Goal: Check status: Check status

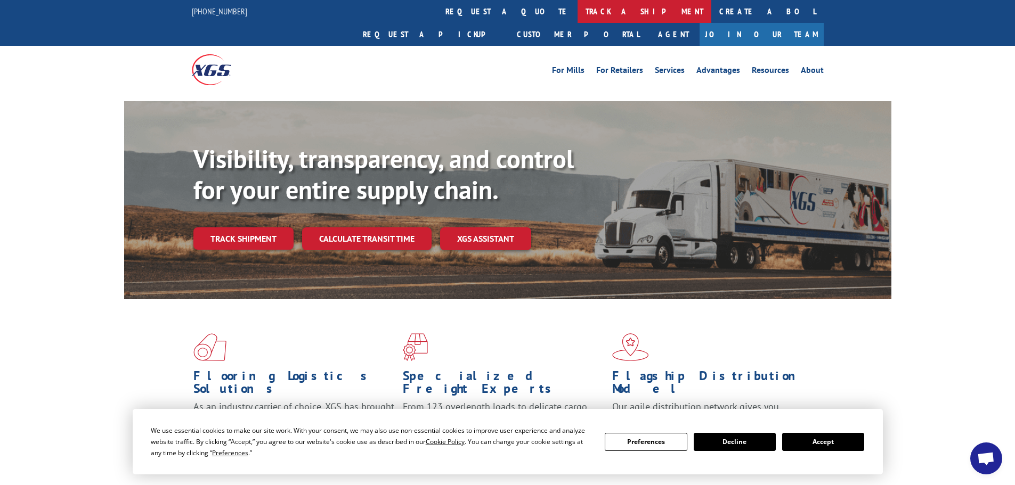
click at [578, 17] on link "track a shipment" at bounding box center [645, 11] width 134 height 23
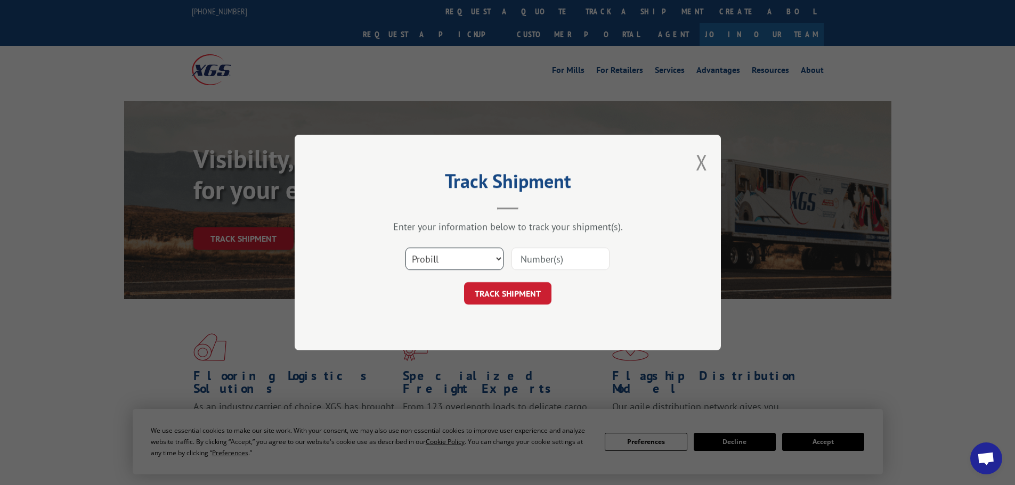
click at [439, 264] on select "Select category... Probill BOL PO" at bounding box center [454, 259] width 98 height 22
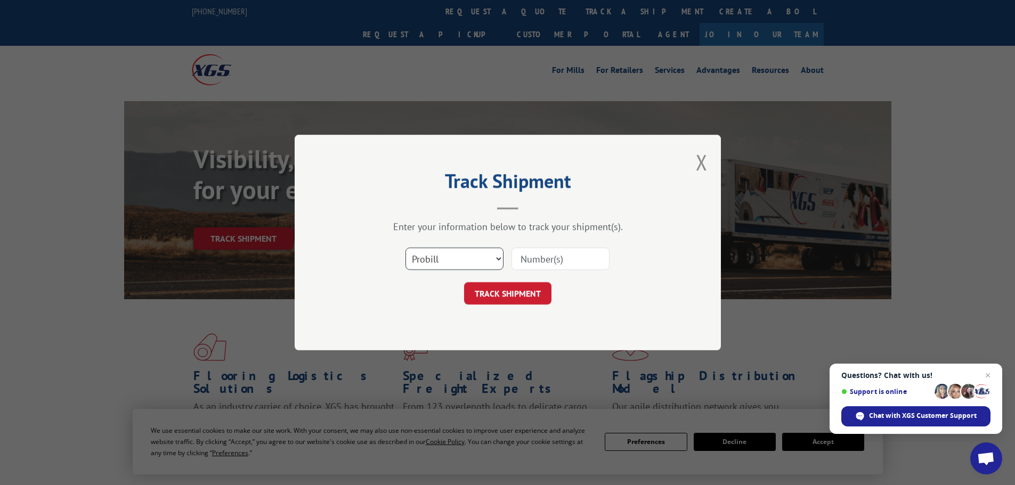
select select "po"
click at [405, 248] on select "Select category... Probill BOL PO" at bounding box center [454, 259] width 98 height 22
click at [539, 262] on input at bounding box center [561, 259] width 98 height 22
paste input "55529124"
type input "55529124"
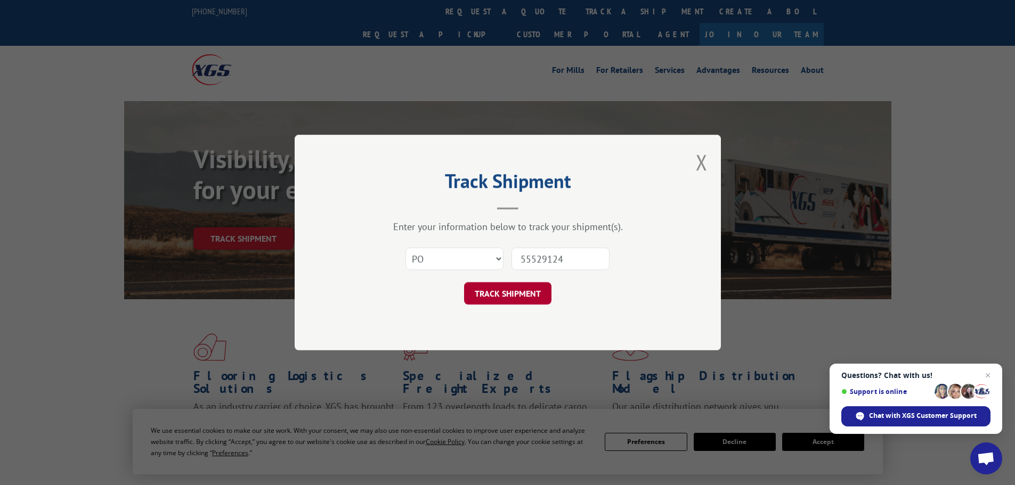
click at [479, 293] on button "TRACK SHIPMENT" at bounding box center [507, 293] width 87 height 22
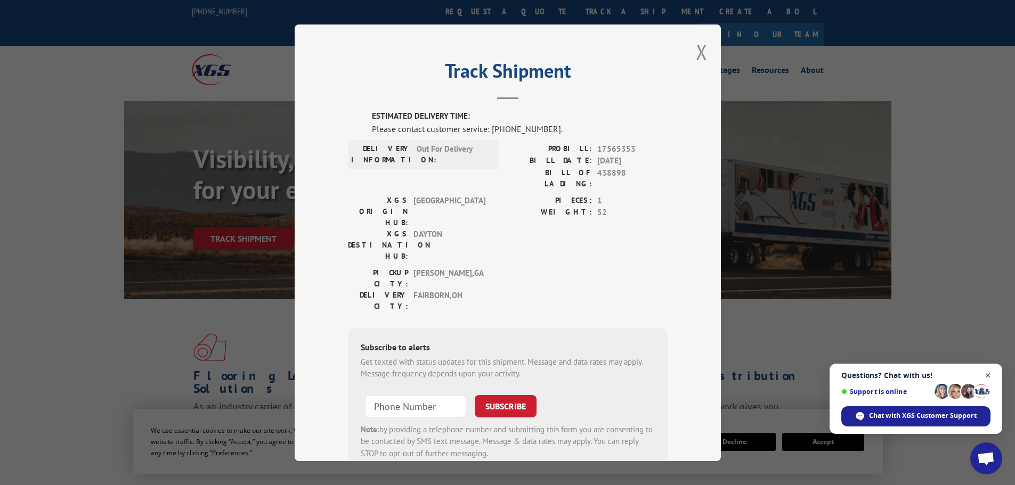
click at [988, 375] on span "Open chat" at bounding box center [987, 375] width 13 height 13
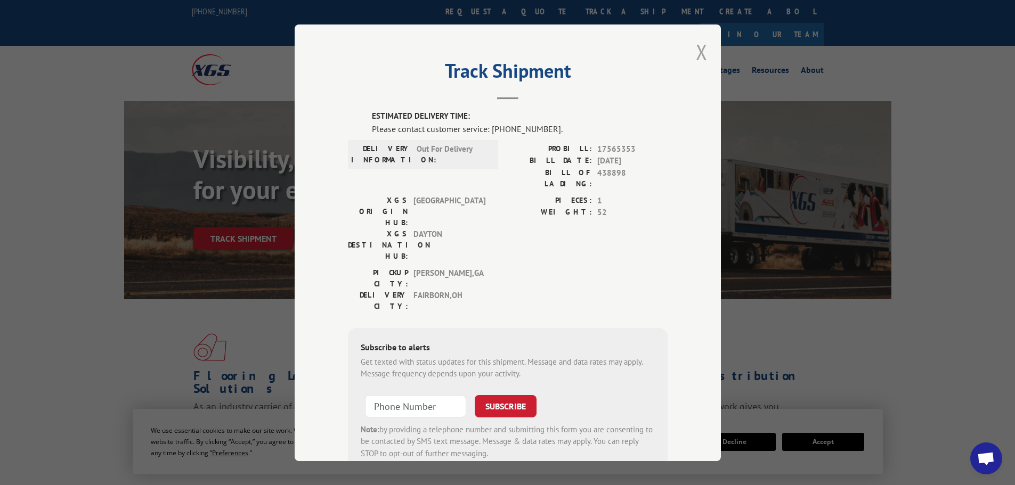
click at [696, 55] on button "Close modal" at bounding box center [702, 52] width 12 height 28
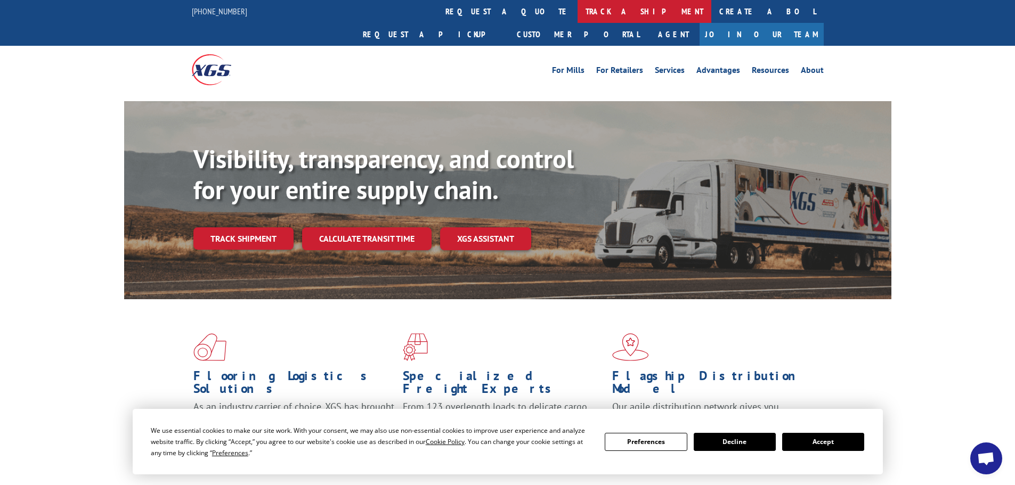
click at [578, 11] on link "track a shipment" at bounding box center [645, 11] width 134 height 23
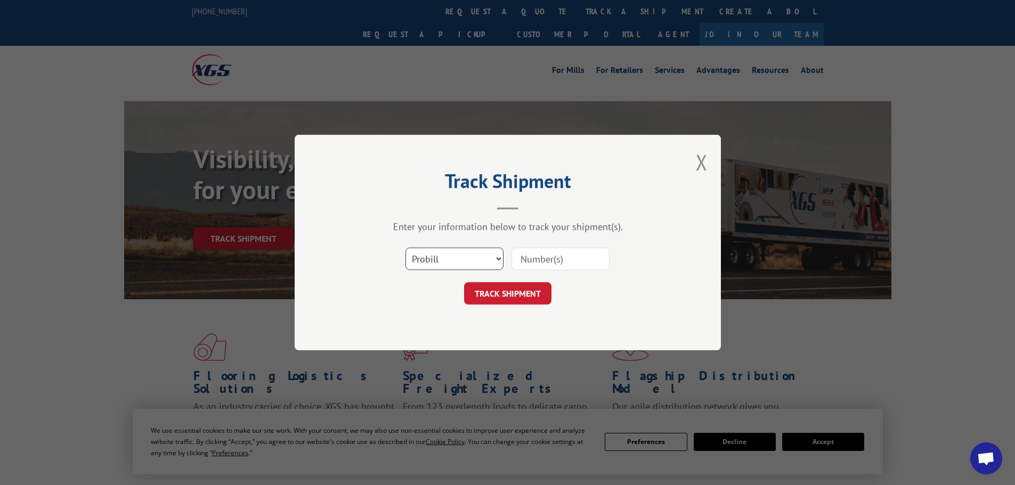
click at [480, 257] on select "Select category... Probill BOL PO" at bounding box center [454, 259] width 98 height 22
select select "po"
click at [405, 248] on select "Select category... Probill BOL PO" at bounding box center [454, 259] width 98 height 22
click at [533, 258] on input at bounding box center [561, 259] width 98 height 22
paste input "55529124"
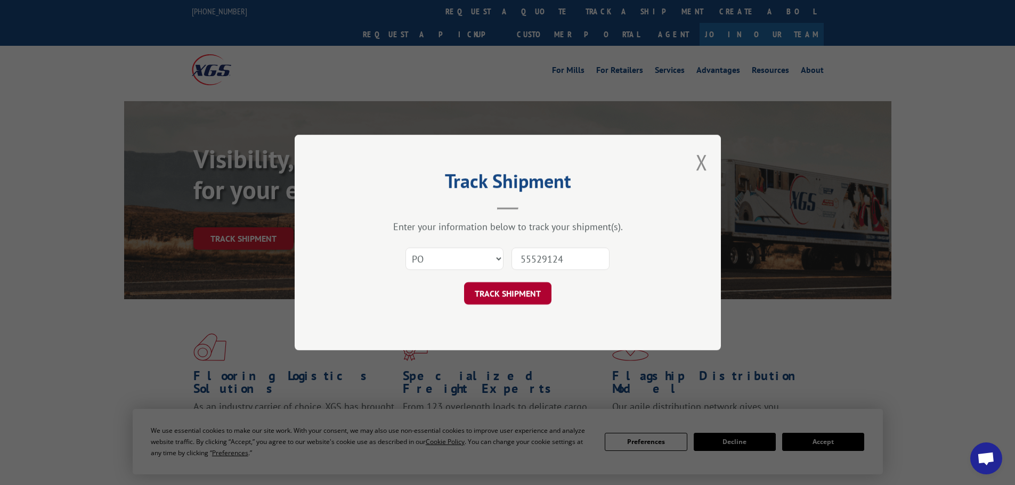
type input "55529124"
click at [502, 295] on button "TRACK SHIPMENT" at bounding box center [507, 293] width 87 height 22
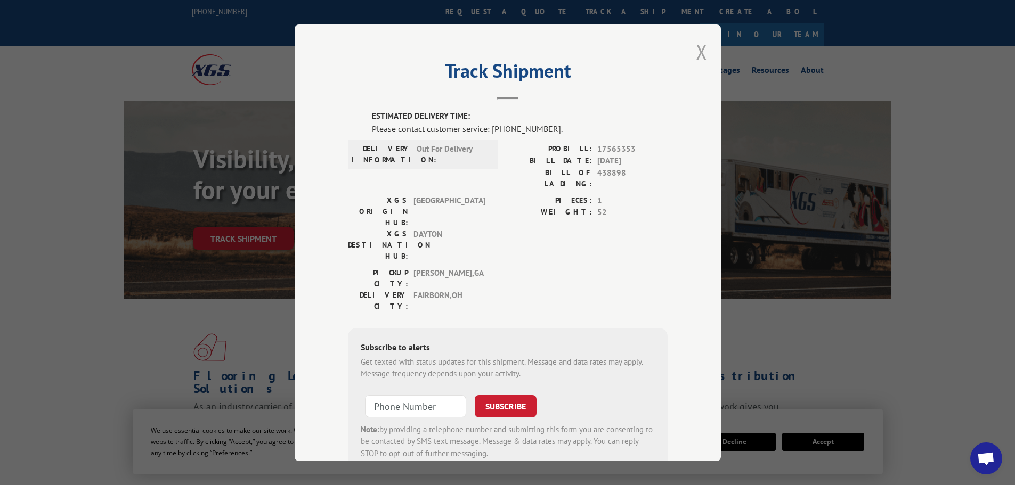
click at [702, 57] on button "Close modal" at bounding box center [702, 52] width 12 height 28
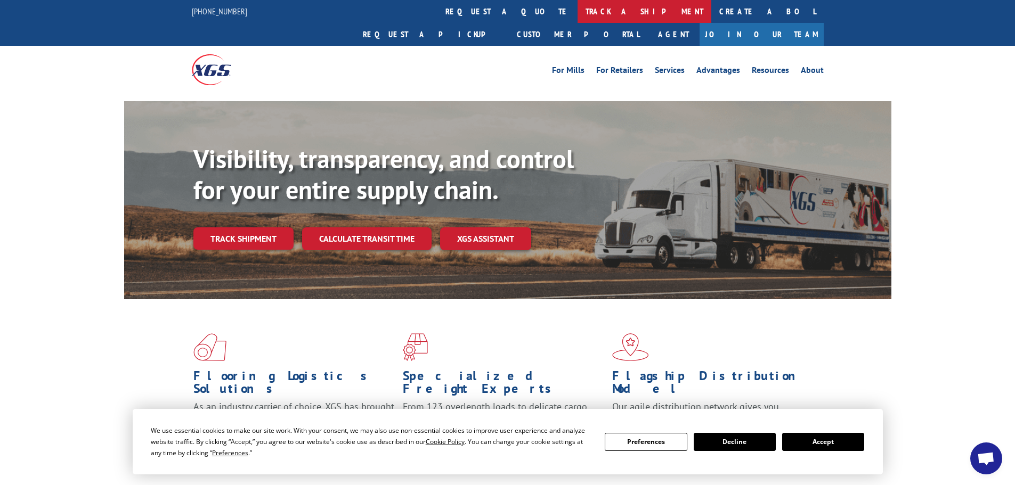
click at [578, 17] on link "track a shipment" at bounding box center [645, 11] width 134 height 23
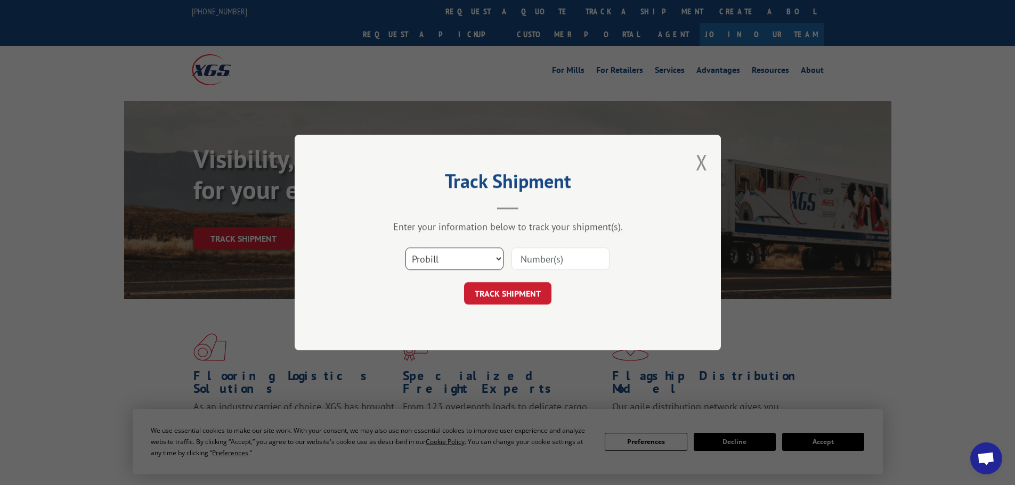
click at [464, 257] on select "Select category... Probill BOL PO" at bounding box center [454, 259] width 98 height 22
select select "po"
click at [405, 248] on select "Select category... Probill BOL PO" at bounding box center [454, 259] width 98 height 22
click at [526, 259] on input at bounding box center [561, 259] width 98 height 22
paste input "55529284"
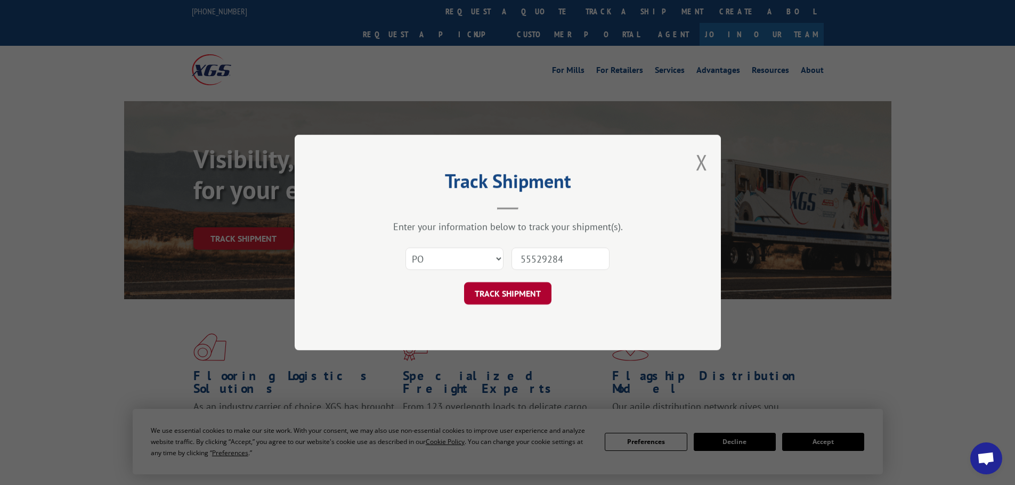
type input "55529284"
click at [484, 300] on button "TRACK SHIPMENT" at bounding box center [507, 293] width 87 height 22
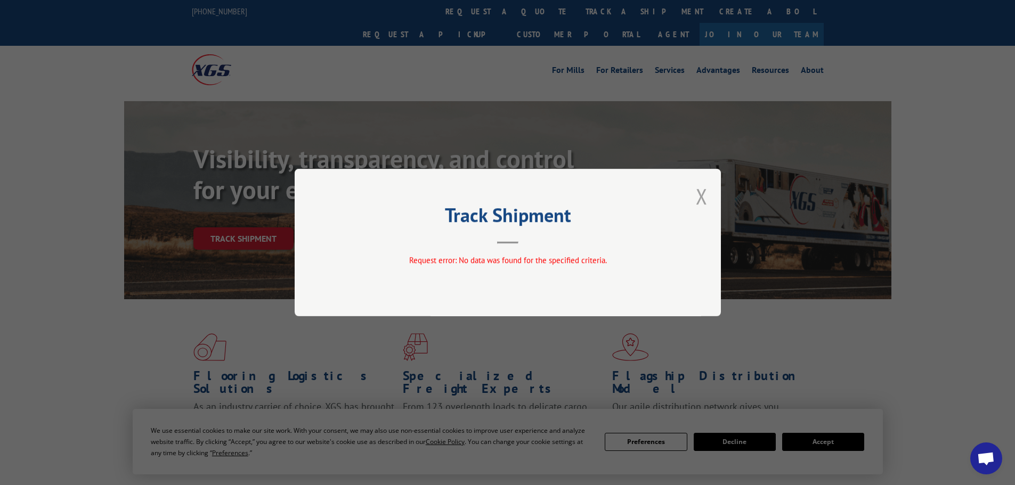
click at [699, 193] on button "Close modal" at bounding box center [702, 196] width 12 height 28
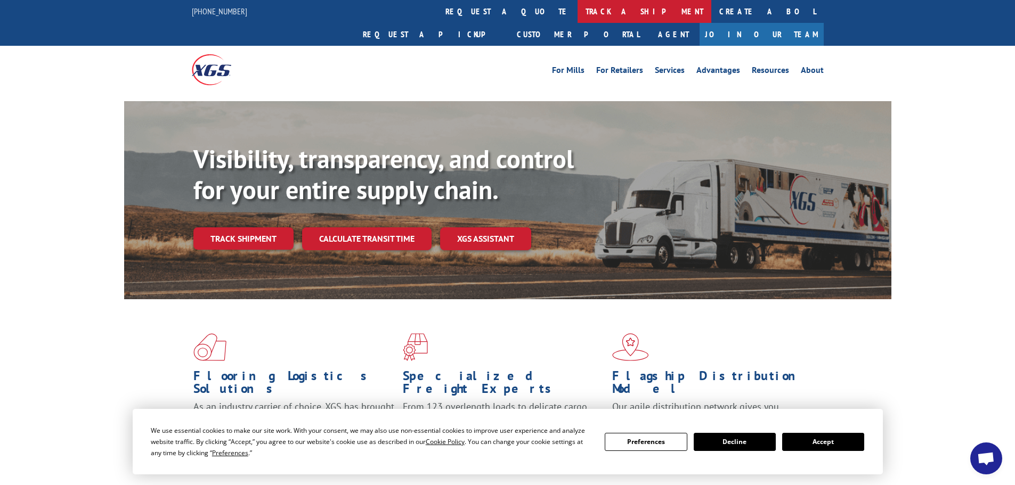
click at [578, 9] on link "track a shipment" at bounding box center [645, 11] width 134 height 23
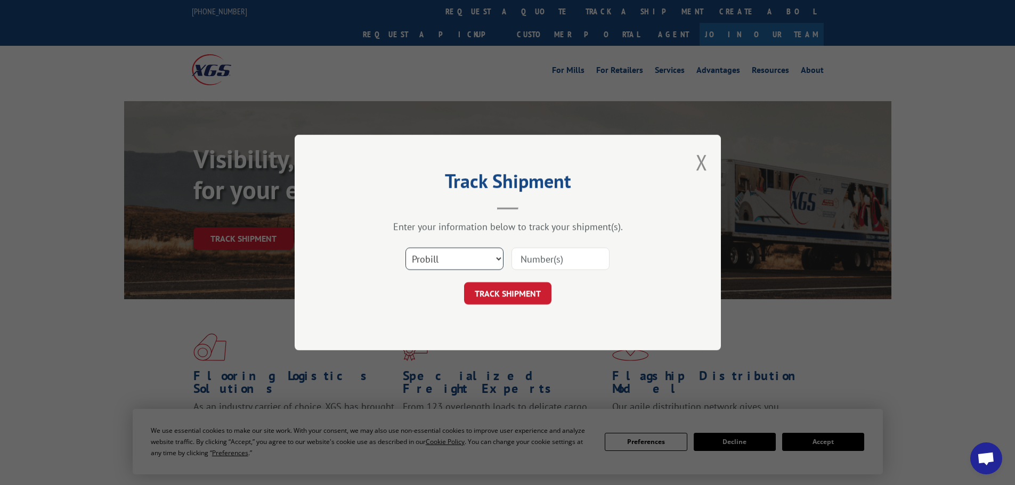
click at [446, 264] on select "Select category... Probill BOL PO" at bounding box center [454, 259] width 98 height 22
select select "po"
click at [405, 248] on select "Select category... Probill BOL PO" at bounding box center [454, 259] width 98 height 22
click at [519, 263] on input at bounding box center [561, 259] width 98 height 22
paste input "55529284"
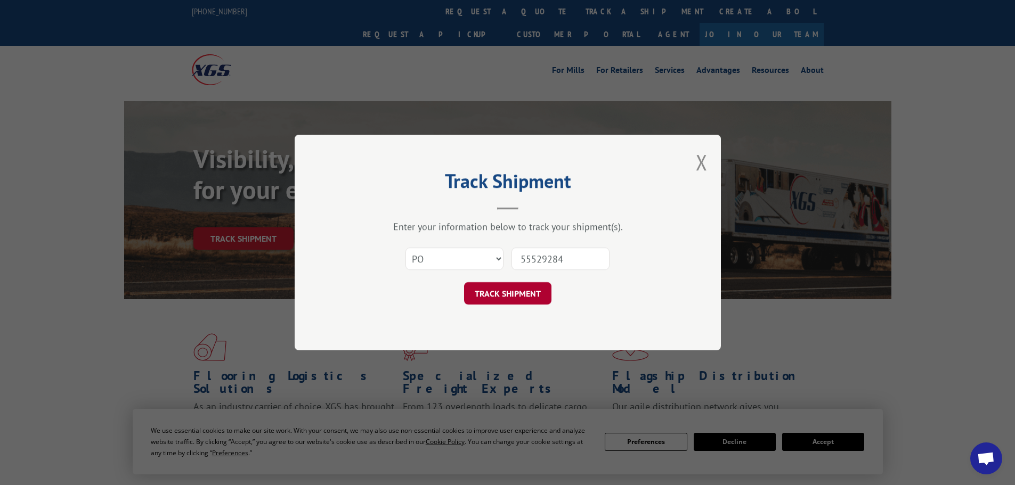
type input "55529284"
click at [505, 295] on button "TRACK SHIPMENT" at bounding box center [507, 293] width 87 height 22
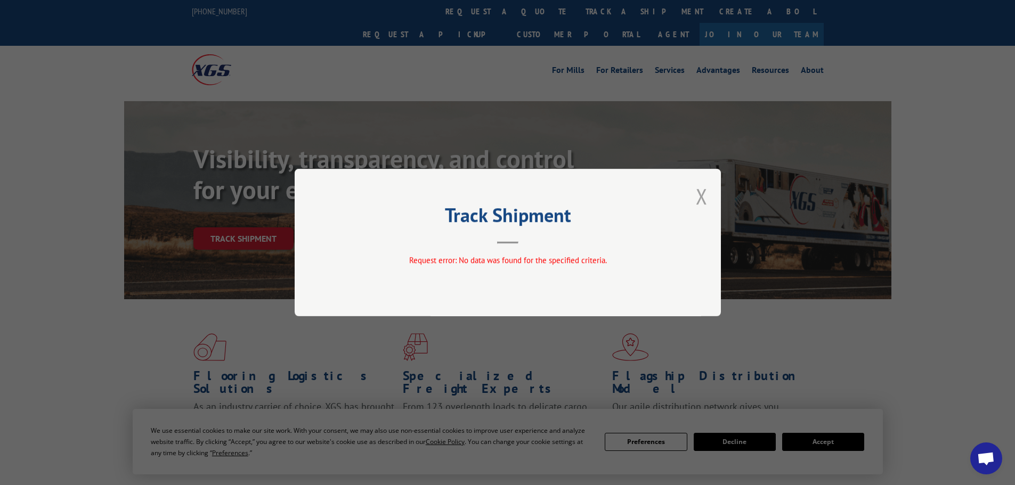
click at [696, 199] on button "Close modal" at bounding box center [702, 196] width 12 height 28
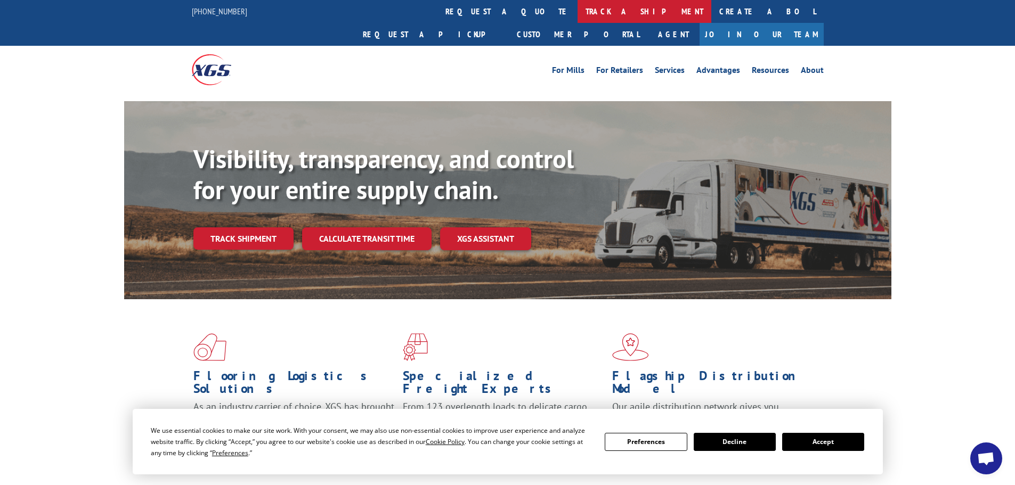
click at [578, 11] on link "track a shipment" at bounding box center [645, 11] width 134 height 23
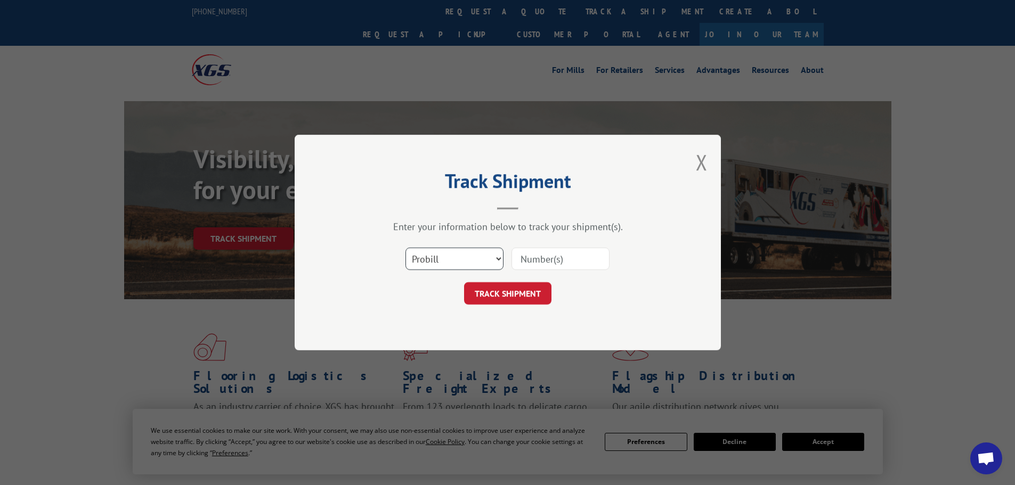
click at [436, 257] on select "Select category... Probill BOL PO" at bounding box center [454, 259] width 98 height 22
select select "po"
click at [405, 248] on select "Select category... Probill BOL PO" at bounding box center [454, 259] width 98 height 22
click at [583, 261] on input at bounding box center [561, 259] width 98 height 22
paste input "55529031"
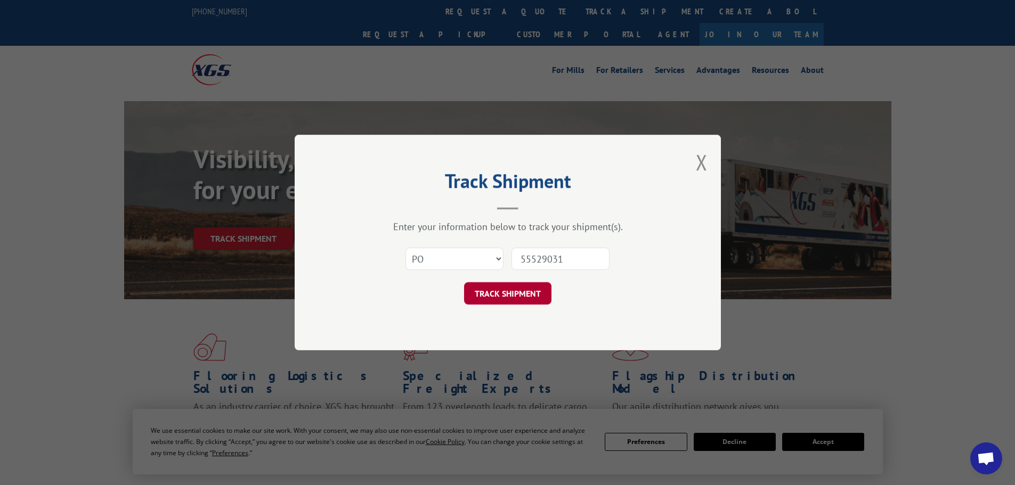
type input "55529031"
click at [526, 290] on button "TRACK SHIPMENT" at bounding box center [507, 293] width 87 height 22
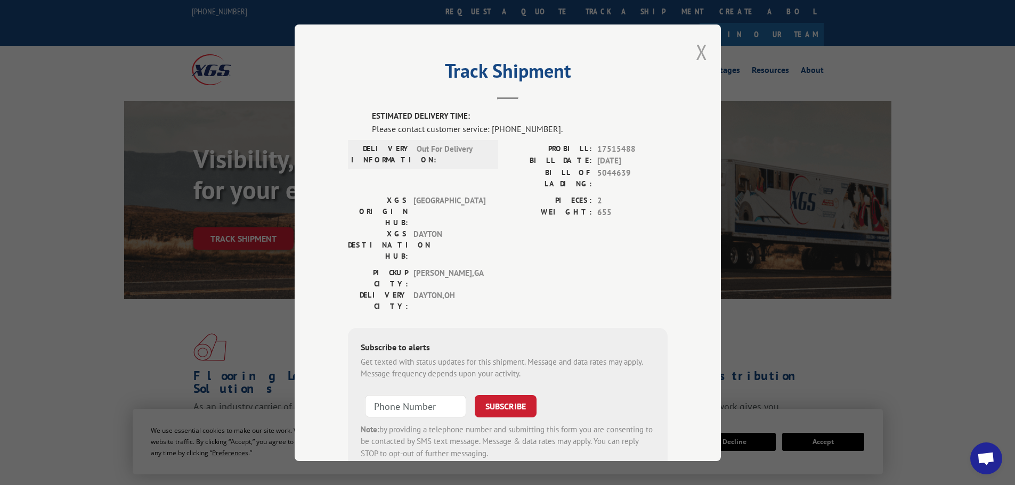
click at [697, 54] on button "Close modal" at bounding box center [702, 52] width 12 height 28
